Goal: Manage account settings

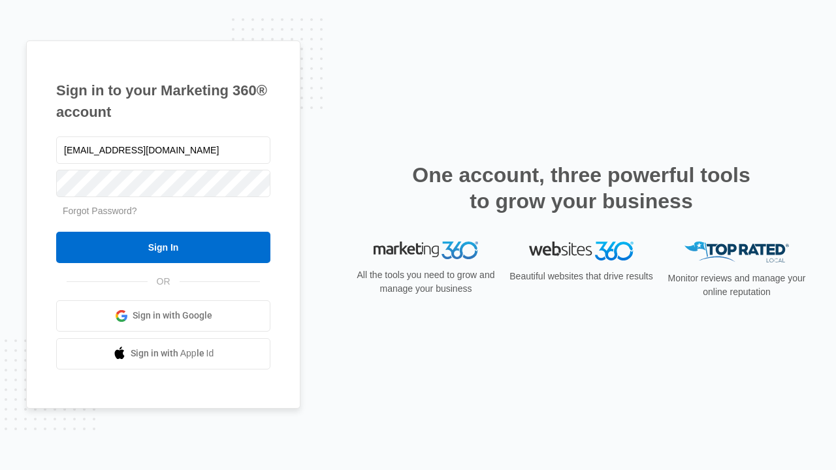
type input "[EMAIL_ADDRESS][DOMAIN_NAME]"
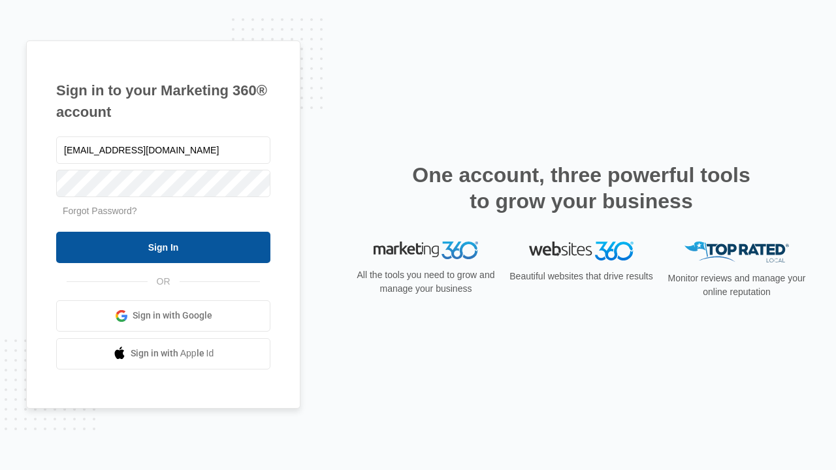
click at [163, 247] on input "Sign In" at bounding box center [163, 247] width 214 height 31
